Goal: Task Accomplishment & Management: Manage account settings

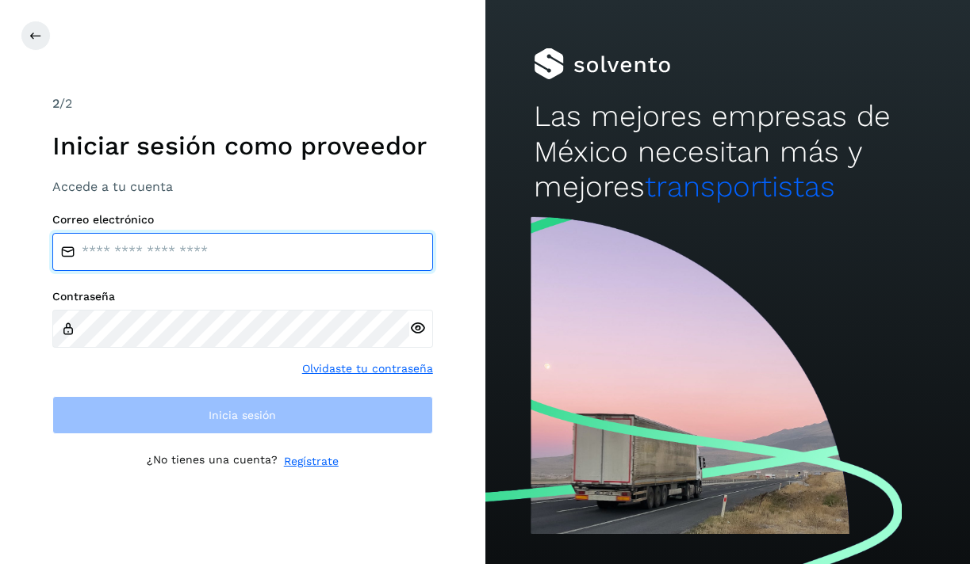
click at [149, 269] on input "email" at bounding box center [242, 252] width 381 height 38
type input "**********"
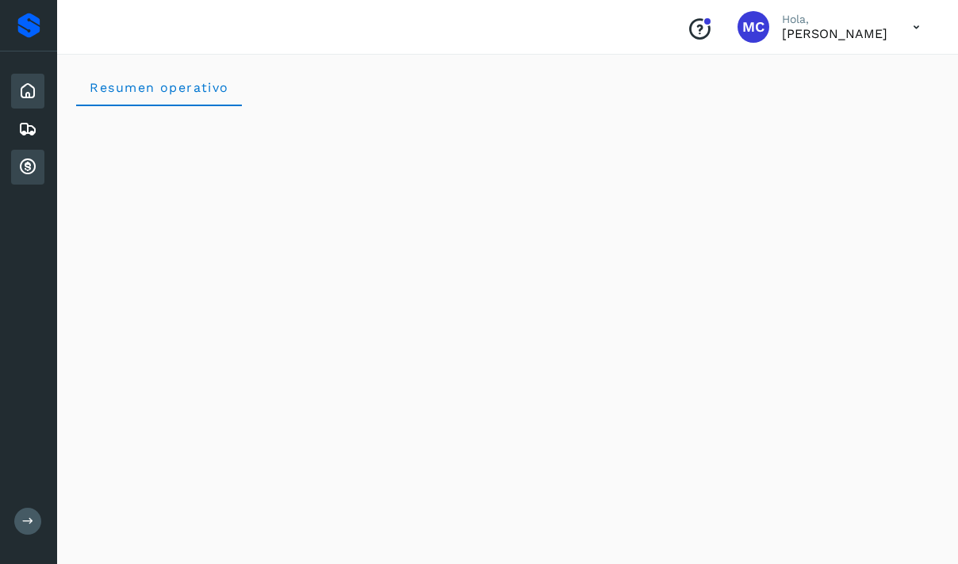
click at [28, 172] on icon at bounding box center [27, 167] width 19 height 19
